Goal: Task Accomplishment & Management: Complete application form

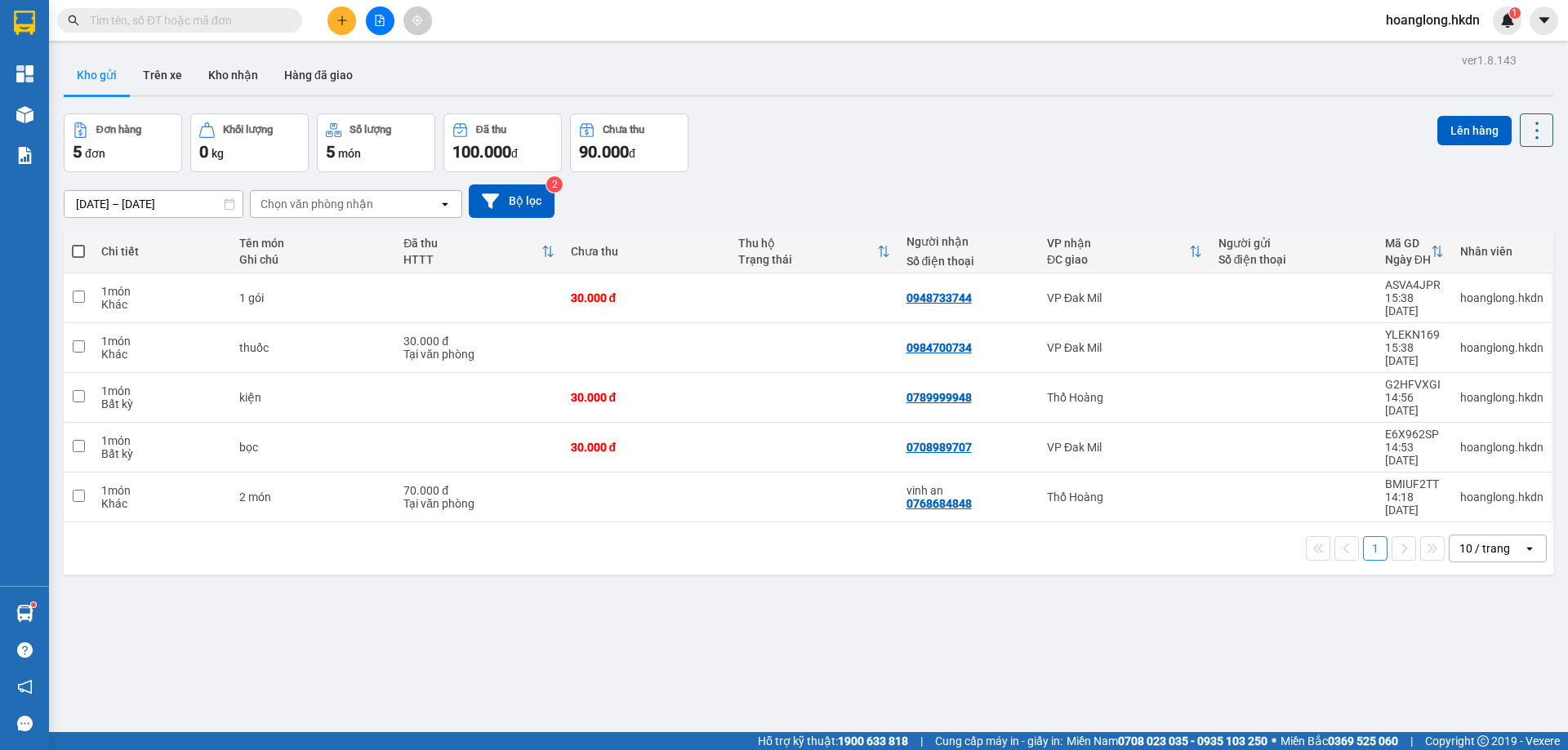
click at [345, 7] on button at bounding box center [342, 21] width 29 height 29
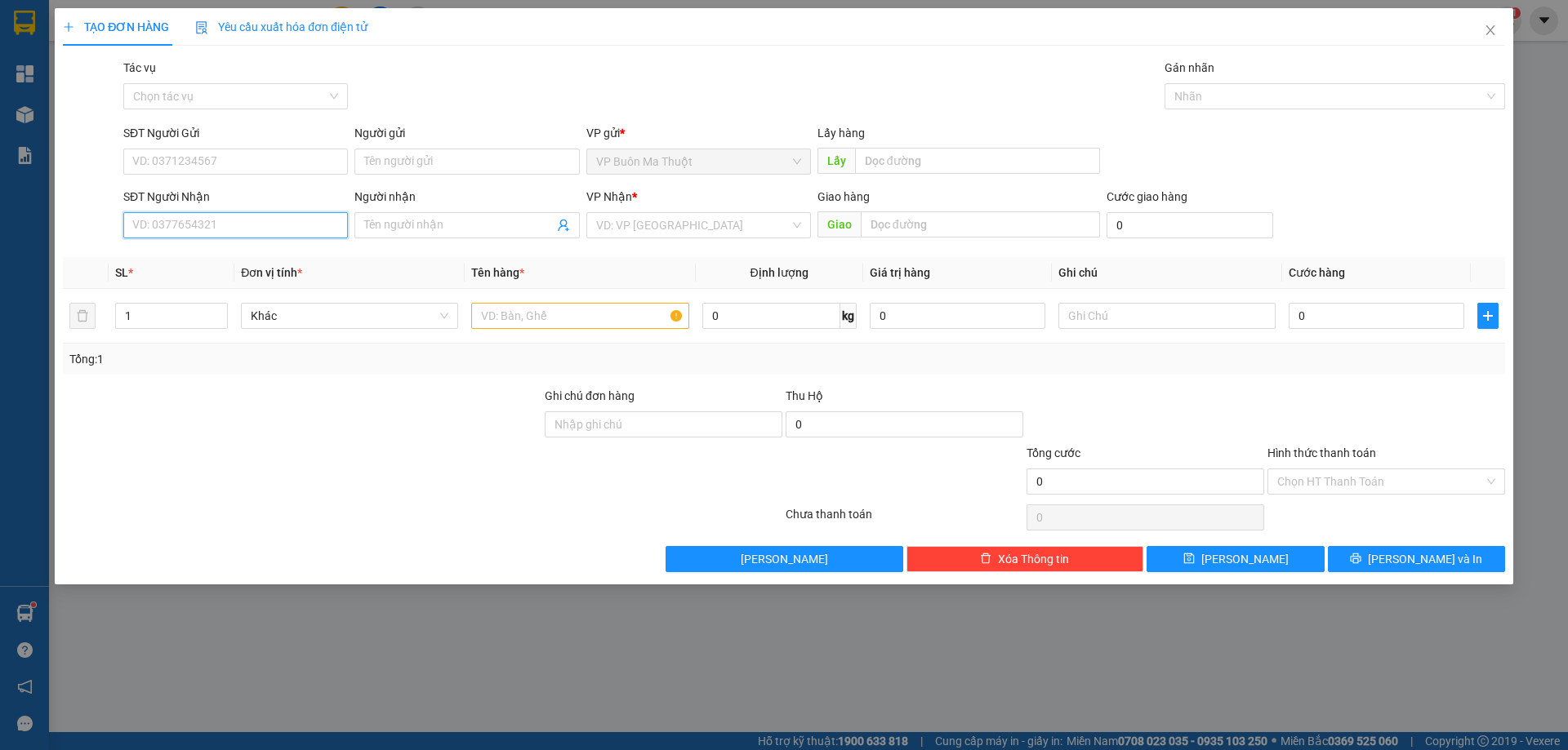
click at [271, 232] on input "SĐT Người Nhận" at bounding box center [235, 225] width 225 height 26
type input "0989261078"
click at [263, 257] on div "0989261078 - [PERSON_NAME]" at bounding box center [235, 258] width 205 height 18
type input "vinh đức"
type input "600.000"
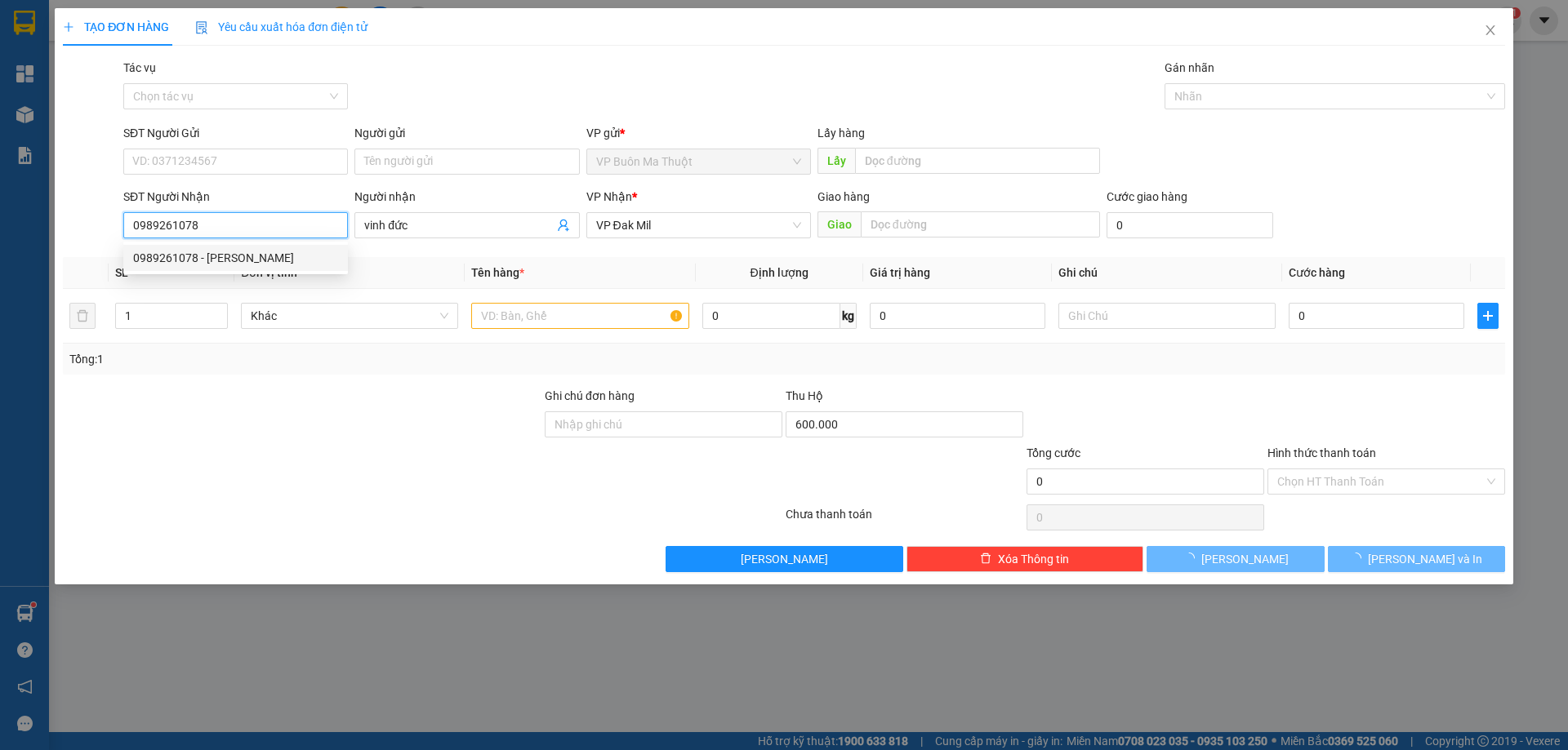
type input "30.000"
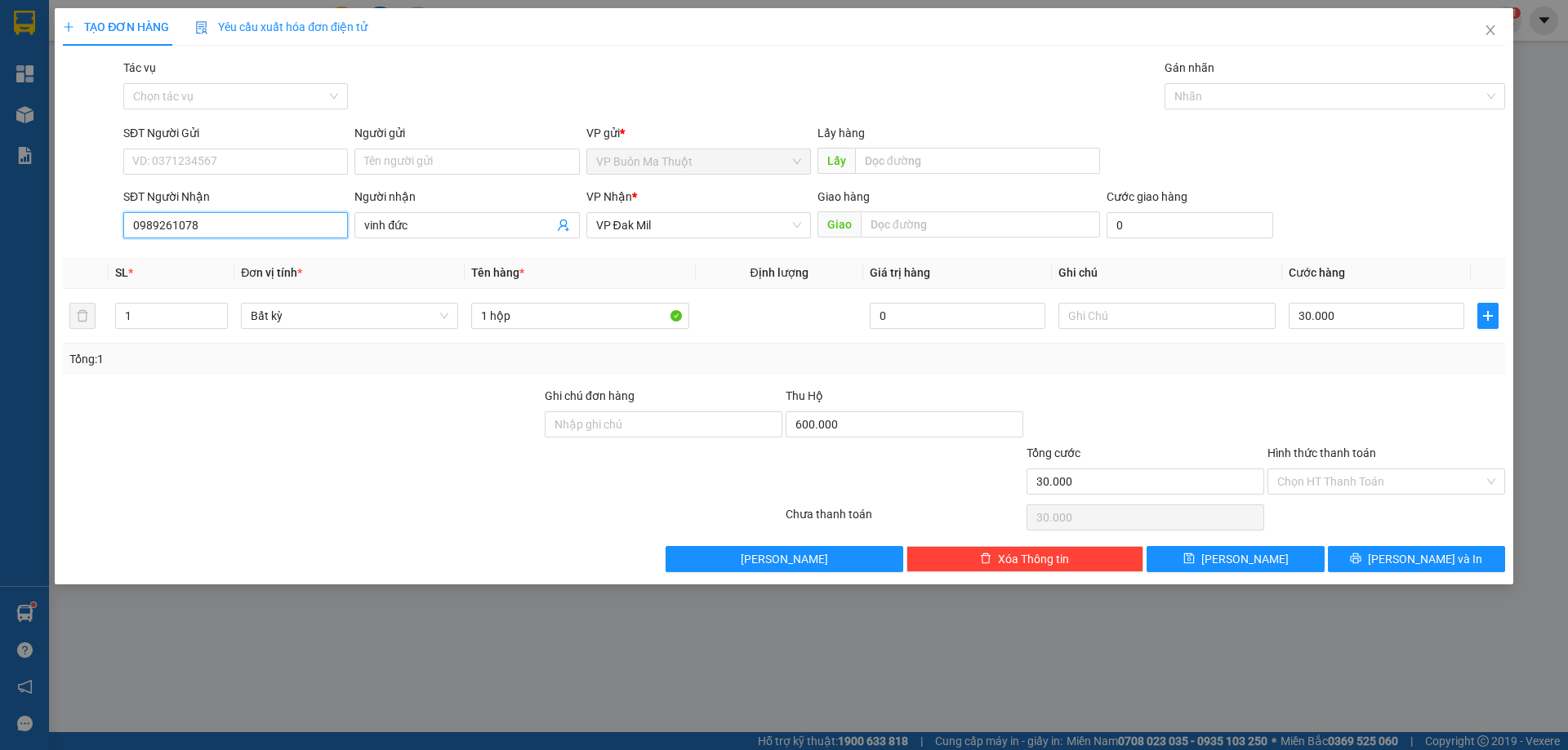
type input "0989261078"
click at [1409, 465] on div "Hình thức thanh toán" at bounding box center [1386, 456] width 238 height 24
click at [1401, 474] on input "Hình thức thanh toán" at bounding box center [1381, 481] width 206 height 24
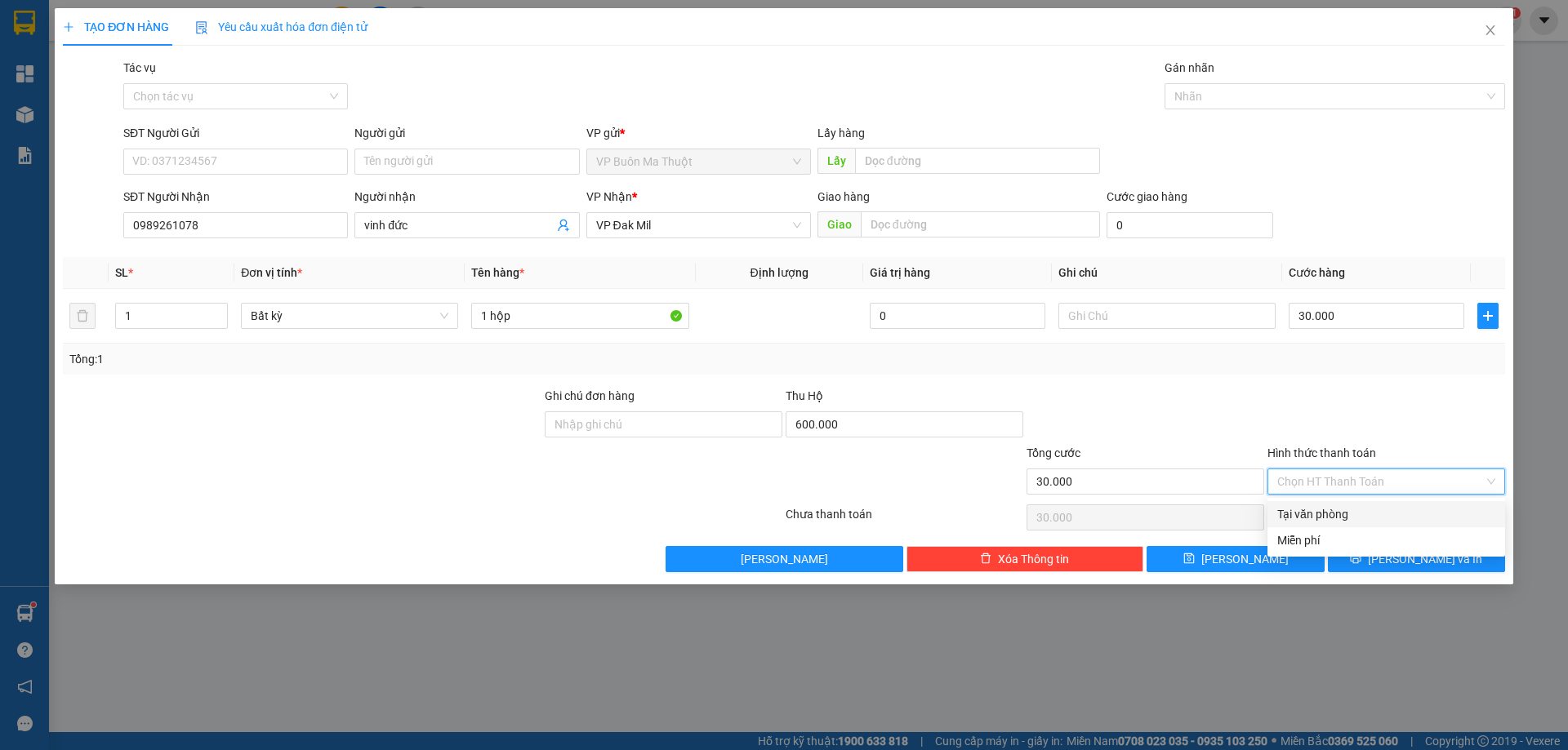
click at [1344, 518] on div "Tại văn phòng" at bounding box center [1386, 514] width 218 height 18
type input "0"
click at [1361, 562] on button "[PERSON_NAME] và In" at bounding box center [1416, 559] width 177 height 26
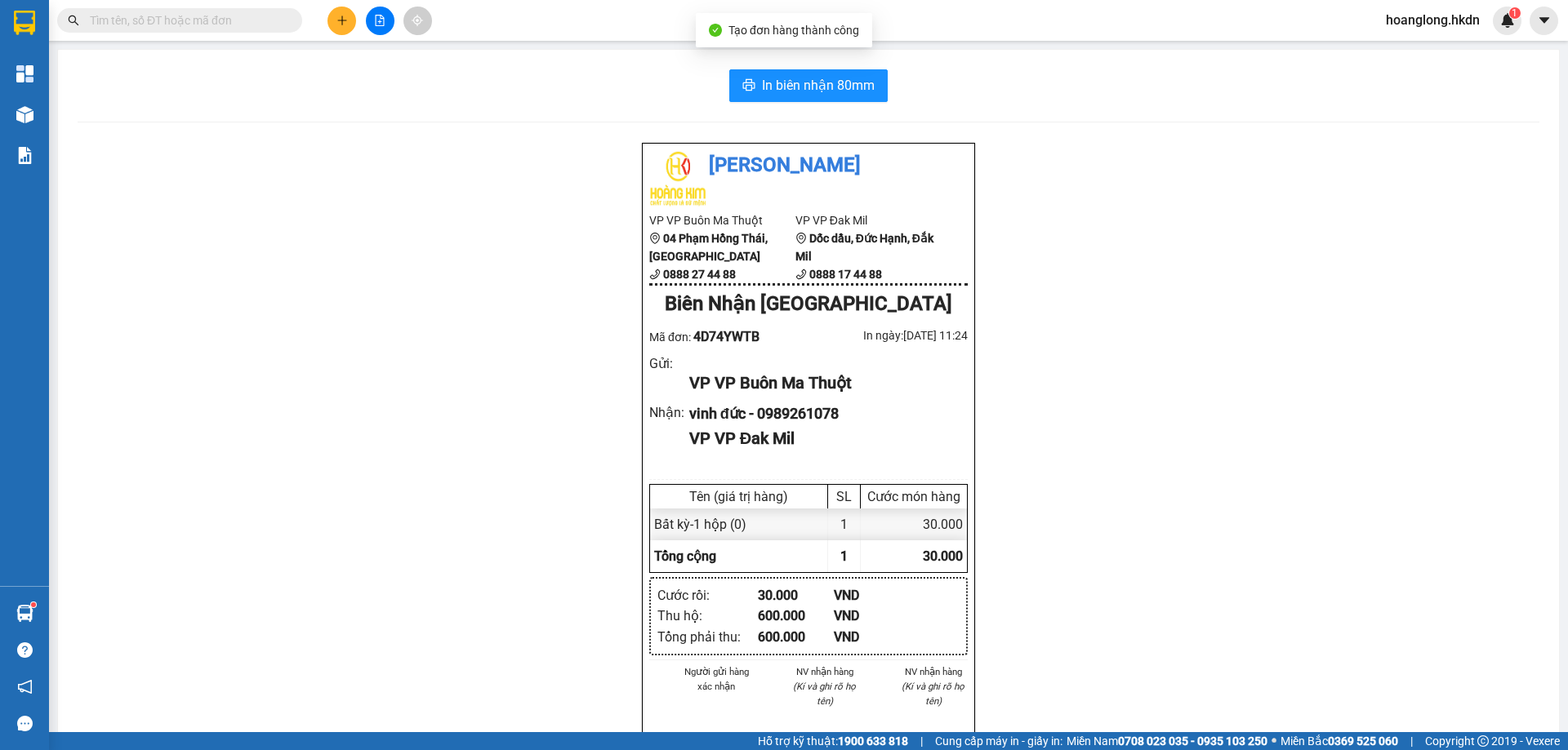
click at [791, 106] on div "In biên nhận 80mm [PERSON_NAME] VP VP Buôn Ma Thuột 04 Phạm Hồng Thái, [GEOG…" at bounding box center [808, 553] width 1501 height 1008
click at [790, 91] on span "In biên nhận 80mm" at bounding box center [818, 86] width 113 height 21
